Goal: Transaction & Acquisition: Purchase product/service

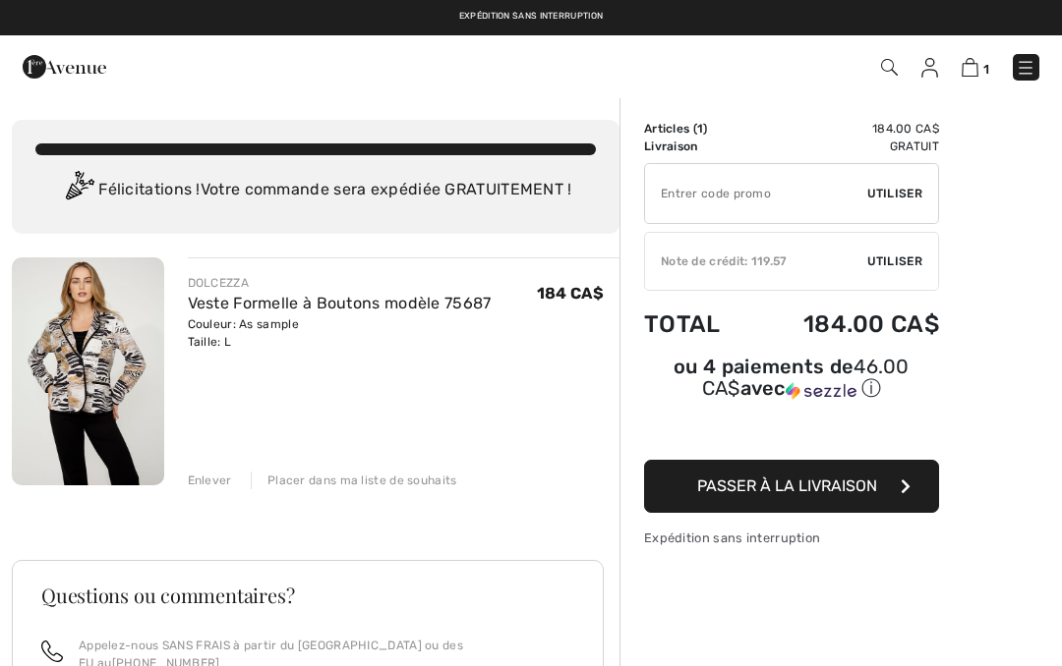
click at [906, 263] on span "Utiliser" at bounding box center [894, 262] width 55 height 18
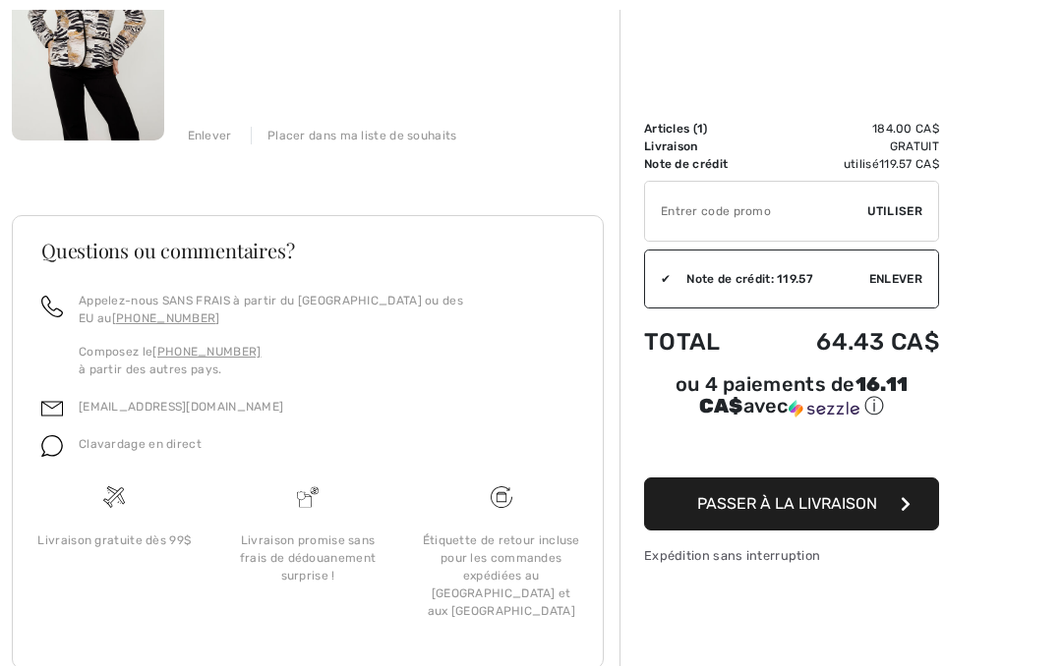
scroll to position [362, 0]
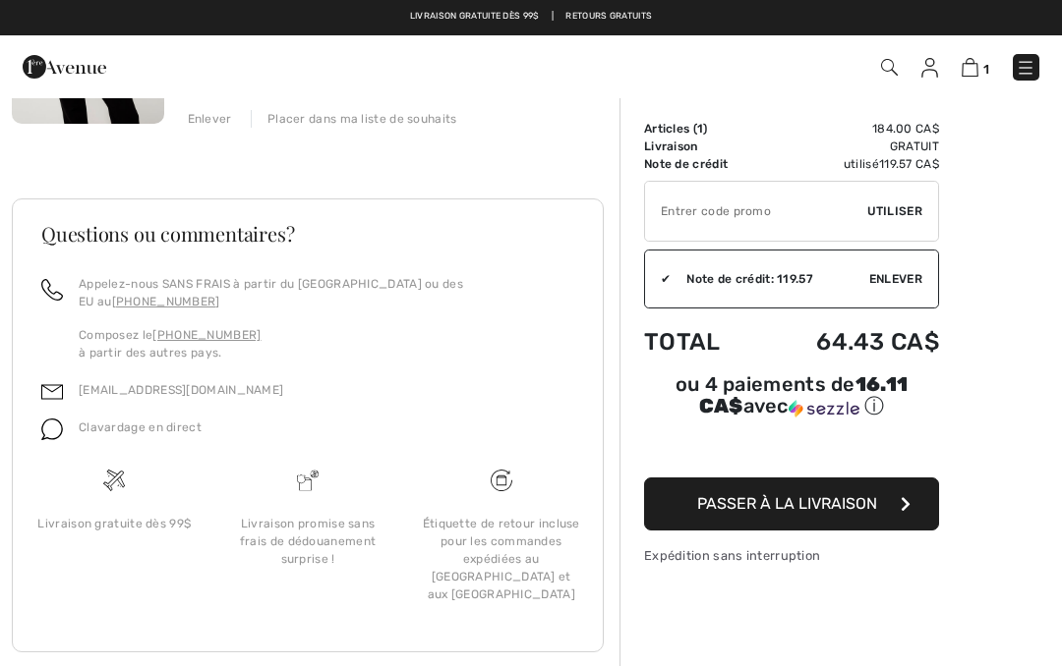
click at [920, 506] on button "Passer à la livraison" at bounding box center [791, 504] width 295 height 53
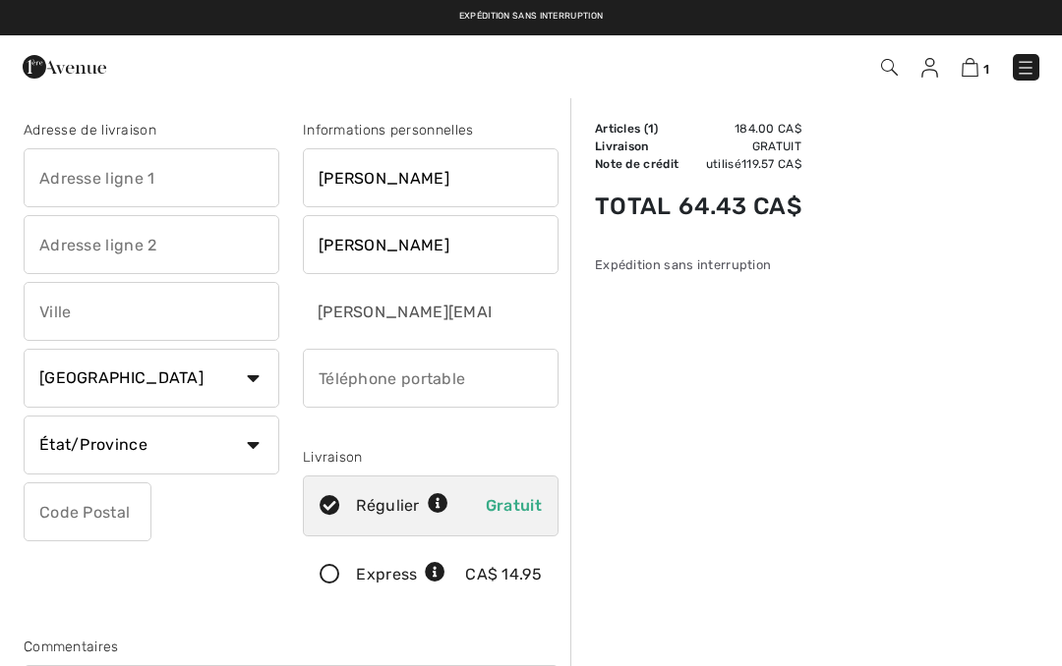
click at [147, 180] on input "text" at bounding box center [152, 177] width 256 height 59
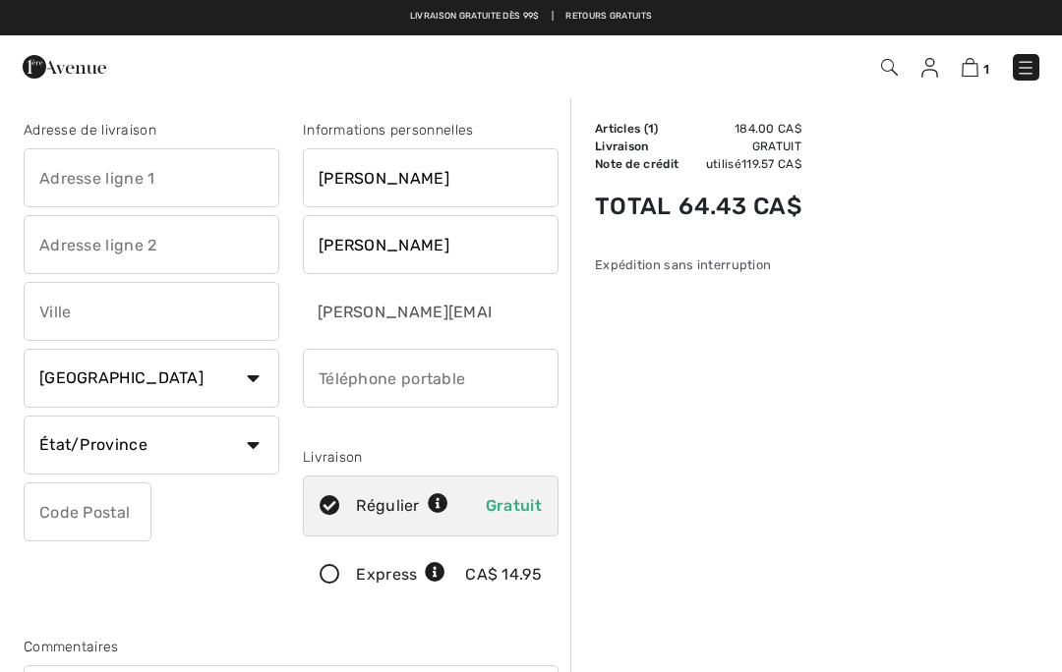
type input "[STREET_ADDRESS]"
type input "[GEOGRAPHIC_DATA]"
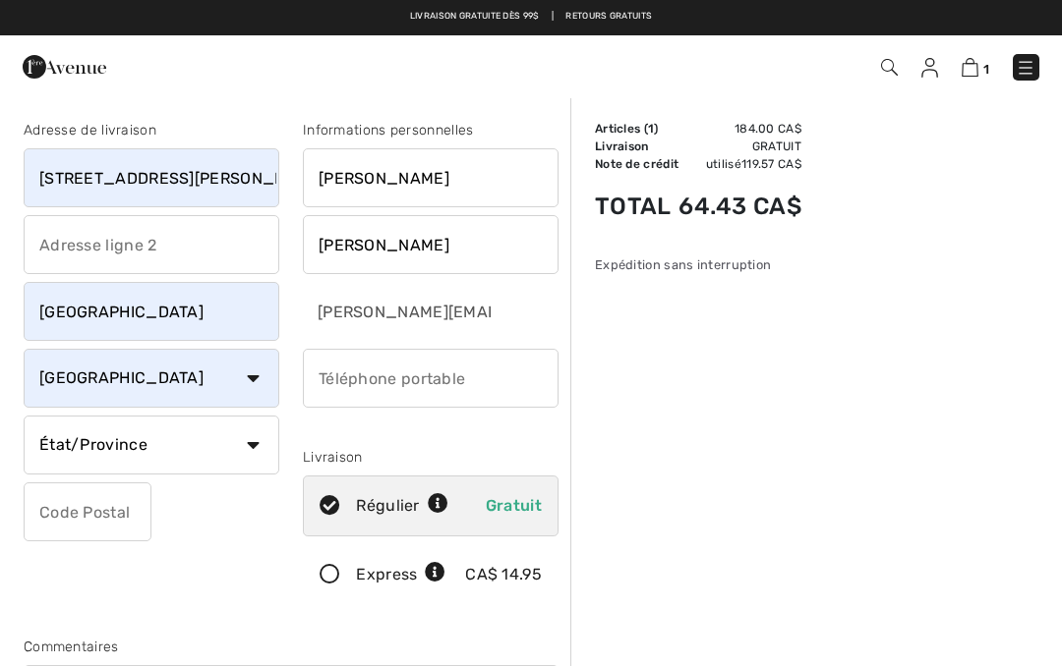
select select "QC"
type input "J0V1E0"
type input "5147301341"
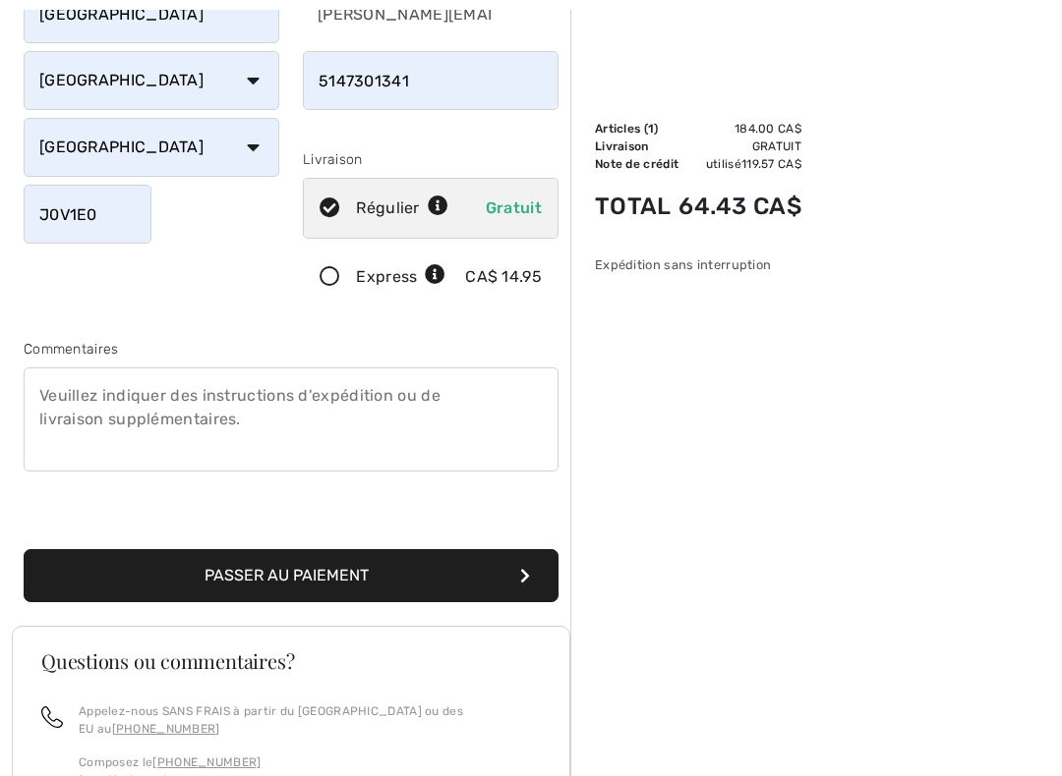
scroll to position [308, 0]
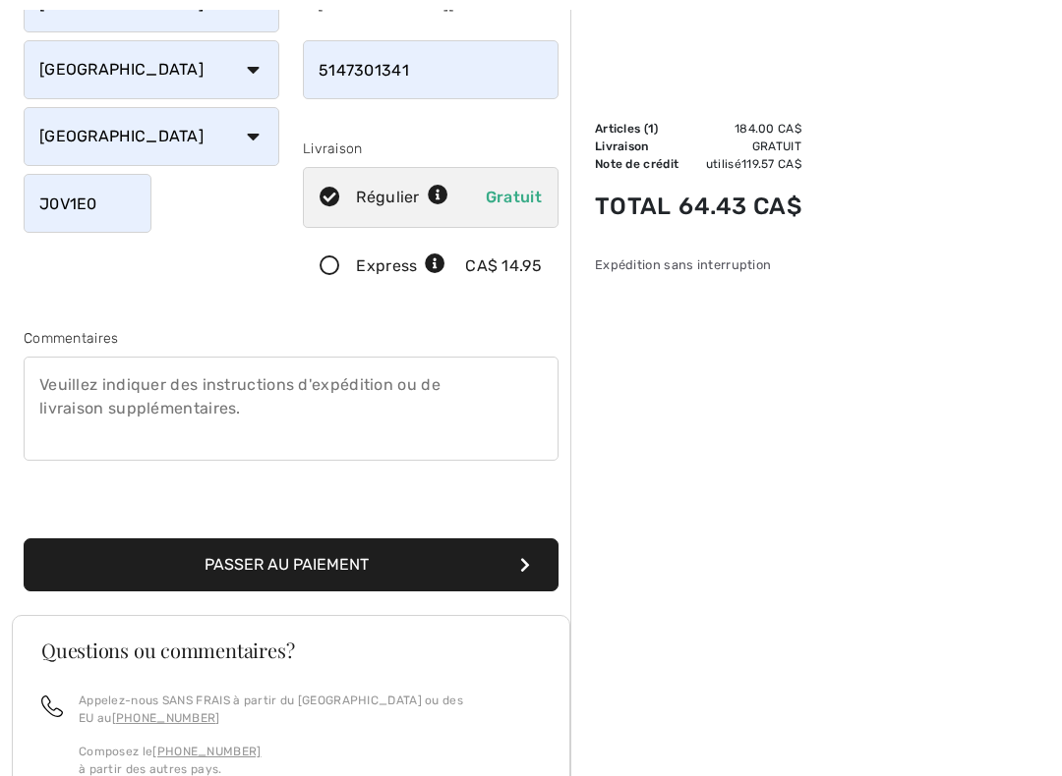
click at [513, 569] on button "Passer au paiement" at bounding box center [291, 566] width 535 height 53
